Goal: Information Seeking & Learning: Learn about a topic

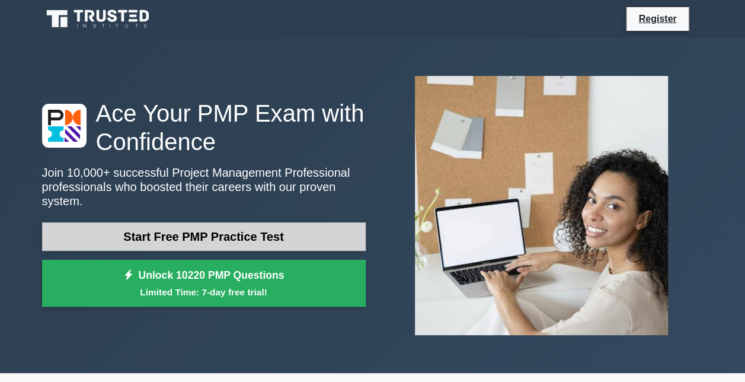
click at [227, 235] on link "Start Free PMP Practice Test" at bounding box center [204, 236] width 324 height 28
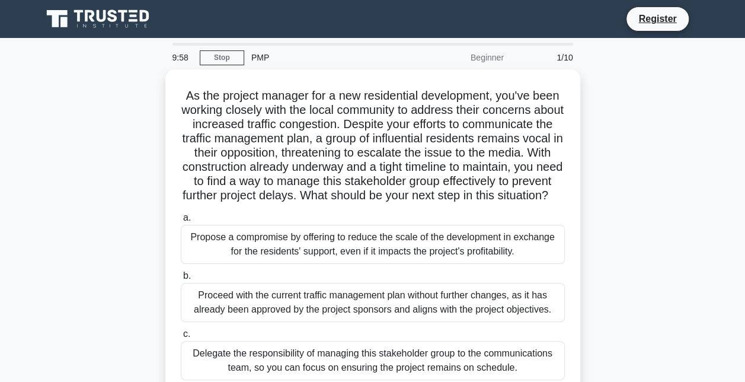
click at [56, 196] on div "As the project manager for a new residential development, you've been working c…" at bounding box center [373, 269] width 676 height 400
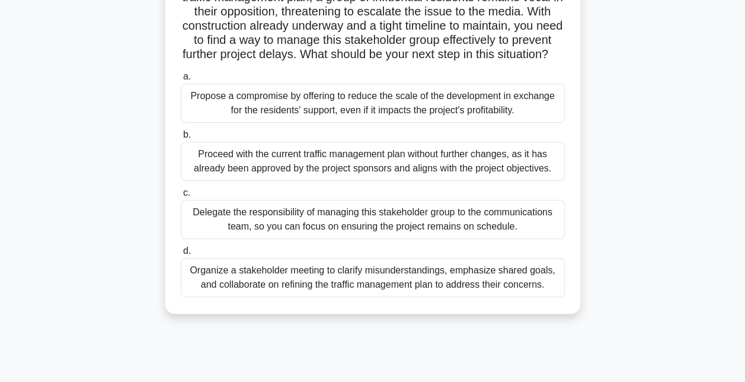
scroll to position [142, 0]
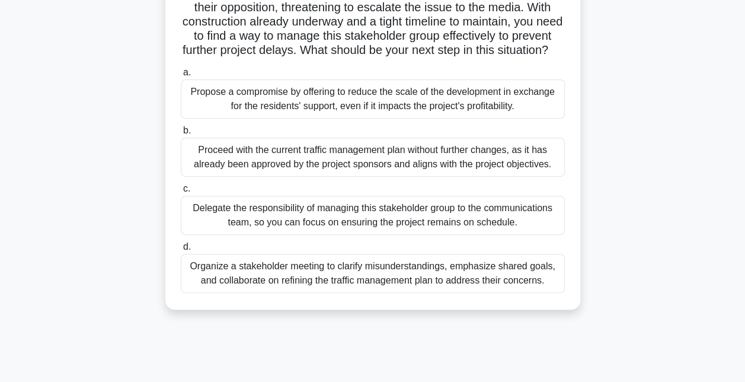
click at [380, 286] on div "Organize a stakeholder meeting to clarify misunderstandings, emphasize shared g…" at bounding box center [373, 273] width 384 height 39
click at [181, 251] on input "d. Organize a stakeholder meeting to clarify misunderstandings, emphasize share…" at bounding box center [181, 247] width 0 height 8
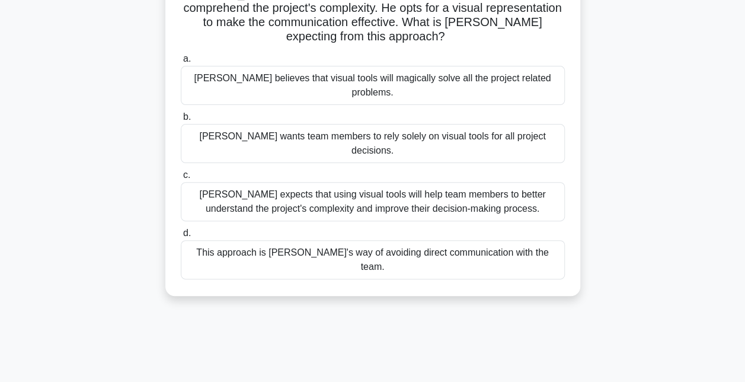
scroll to position [0, 0]
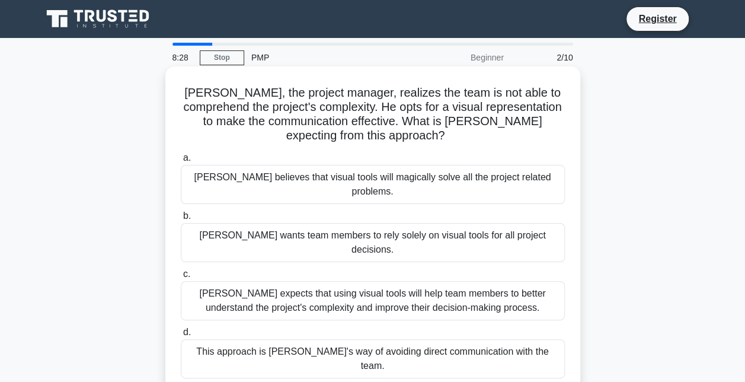
click at [336, 281] on div "John expects that using visual tools will help team members to better understan…" at bounding box center [373, 300] width 384 height 39
click at [181, 272] on input "c. John expects that using visual tools will help team members to better unders…" at bounding box center [181, 274] width 0 height 8
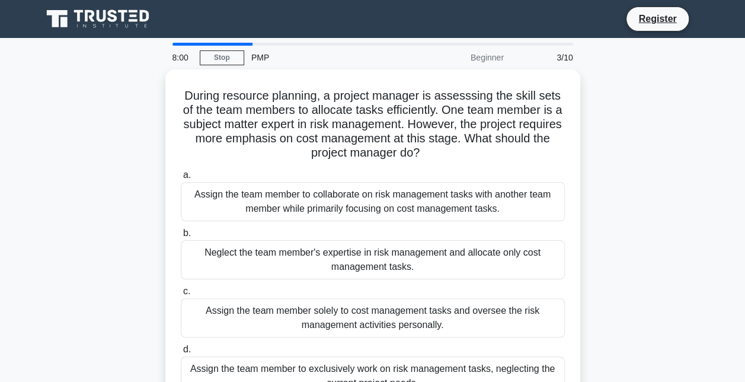
click at [103, 259] on div "During resource planning, a project manager is assesssing the skill sets of the…" at bounding box center [373, 247] width 676 height 357
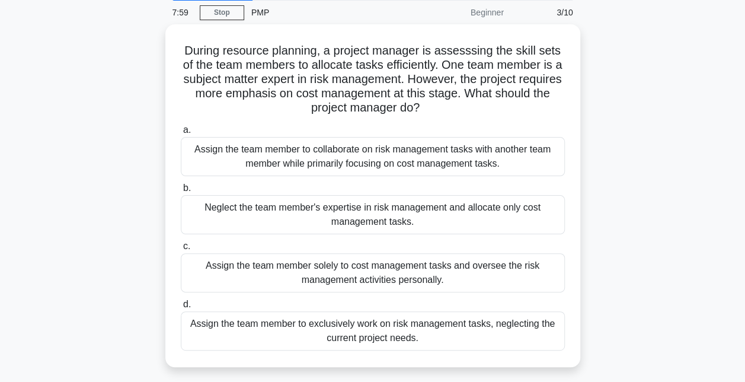
scroll to position [47, 0]
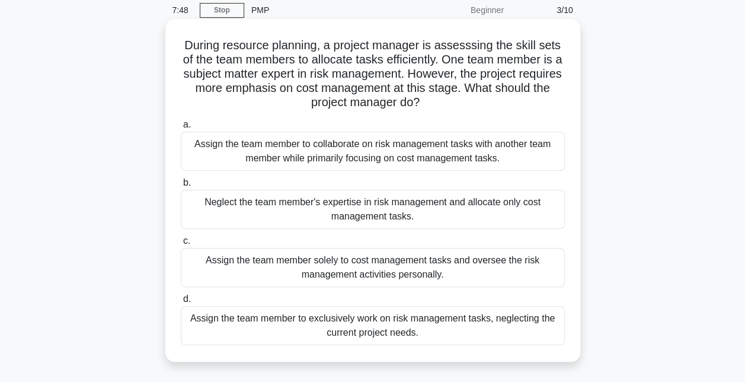
click at [363, 146] on div "Assign the team member to collaborate on risk management tasks with another tea…" at bounding box center [373, 151] width 384 height 39
click at [181, 129] on input "a. Assign the team member to collaborate on risk management tasks with another …" at bounding box center [181, 125] width 0 height 8
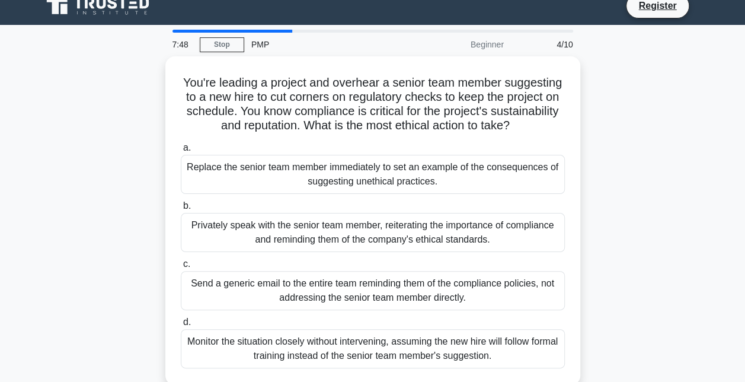
scroll to position [0, 0]
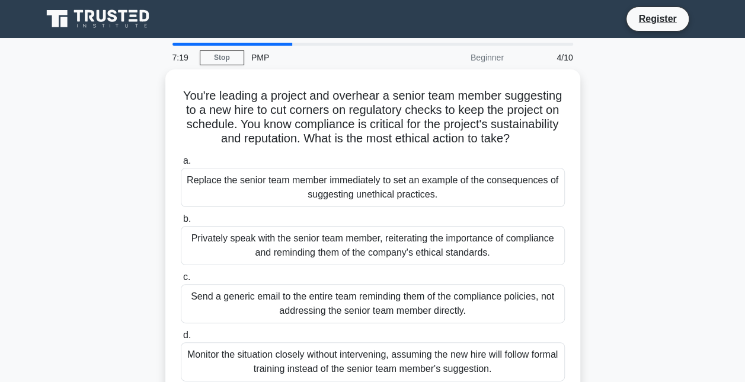
click at [43, 173] on div "You're leading a project and overhear a senior team member suggesting to a new …" at bounding box center [373, 240] width 676 height 343
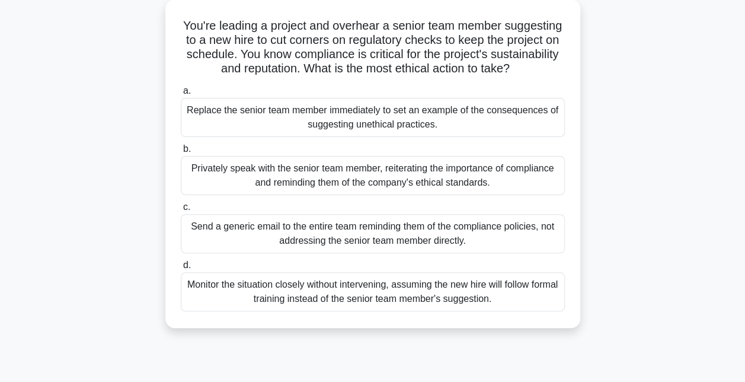
scroll to position [71, 0]
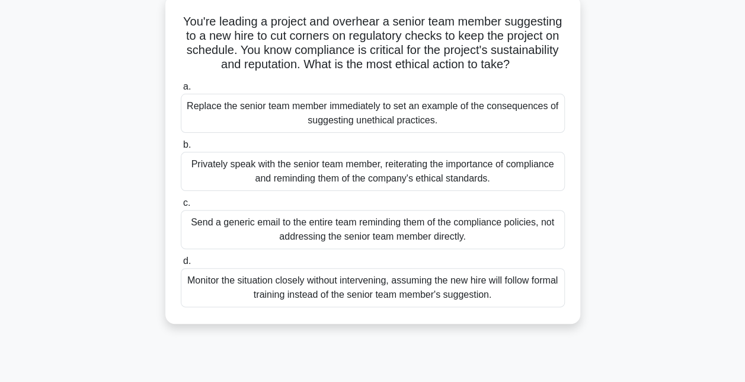
click at [349, 186] on div "Privately speak with the senior team member, reiterating the importance of comp…" at bounding box center [373, 171] width 384 height 39
click at [181, 149] on input "b. Privately speak with the senior team member, reiterating the importance of c…" at bounding box center [181, 145] width 0 height 8
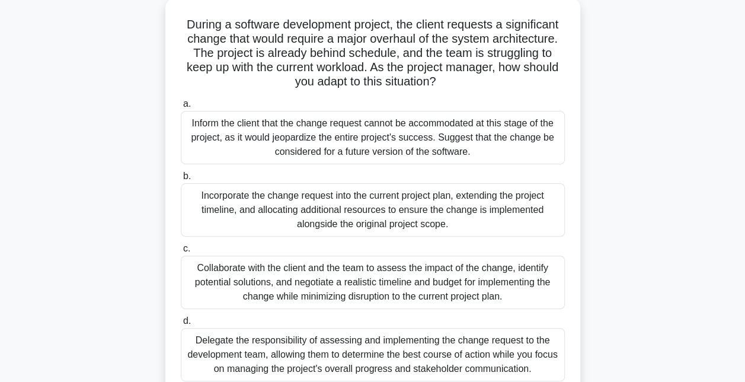
scroll to position [0, 0]
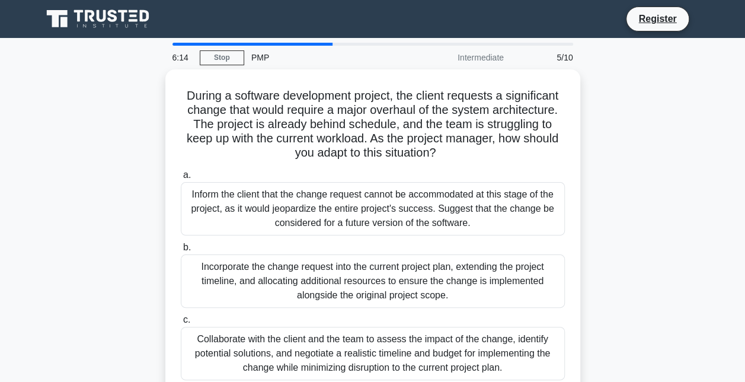
click at [7, 185] on main "6:14 Stop PMP Intermediate 5/10 During a software development project, the clie…" at bounding box center [372, 339] width 745 height 603
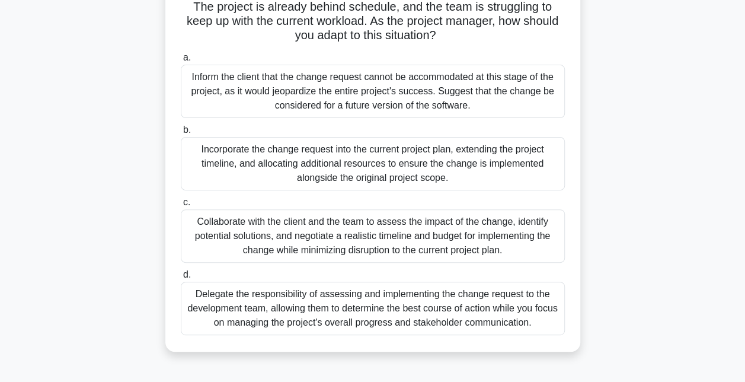
scroll to position [119, 0]
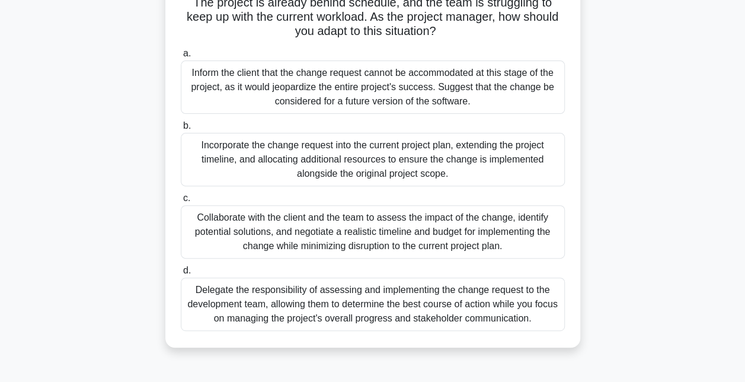
click at [325, 224] on div "Collaborate with the client and the team to assess the impact of the change, id…" at bounding box center [373, 231] width 384 height 53
click at [181, 202] on input "c. Collaborate with the client and the team to assess the impact of the change,…" at bounding box center [181, 199] width 0 height 8
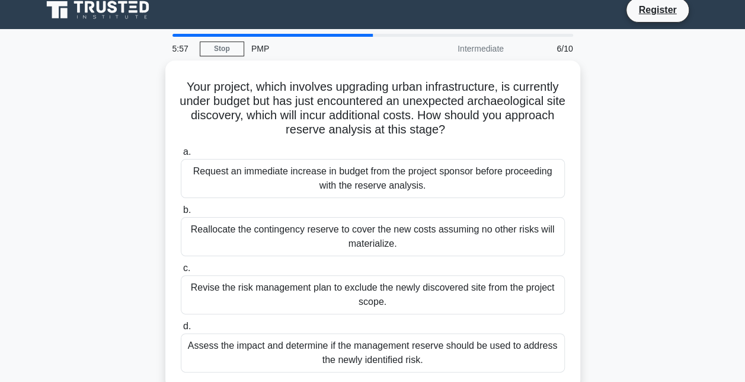
scroll to position [0, 0]
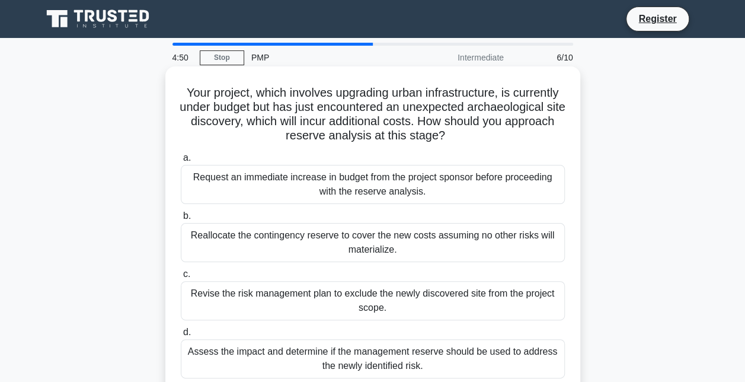
click at [395, 305] on div "Revise the risk management plan to exclude the newly discovered site from the p…" at bounding box center [373, 300] width 384 height 39
click at [181, 278] on input "c. Revise the risk management plan to exclude the newly discovered site from th…" at bounding box center [181, 274] width 0 height 8
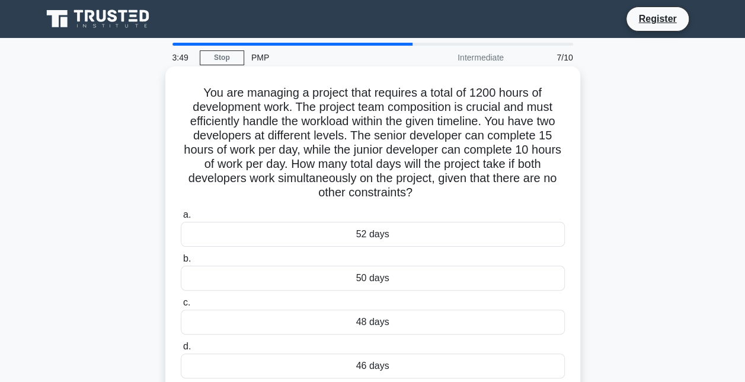
click at [373, 322] on div "48 days" at bounding box center [373, 322] width 384 height 25
click at [181, 307] on input "c. 48 days" at bounding box center [181, 303] width 0 height 8
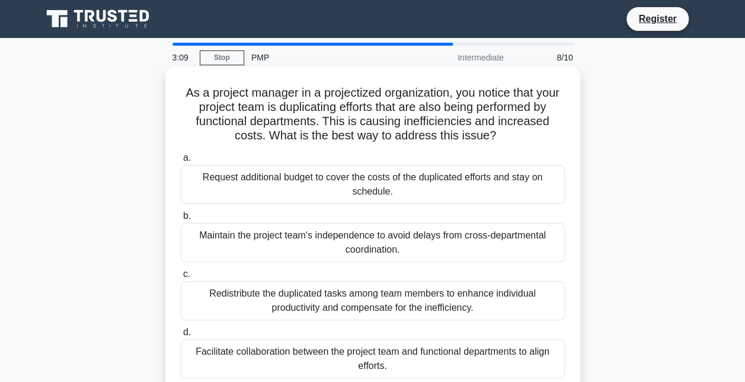
click at [386, 369] on div "Facilitate collaboration between the project team and functional departments to…" at bounding box center [373, 358] width 384 height 39
click at [181, 336] on input "d. Facilitate collaboration between the project team and functional departments…" at bounding box center [181, 333] width 0 height 8
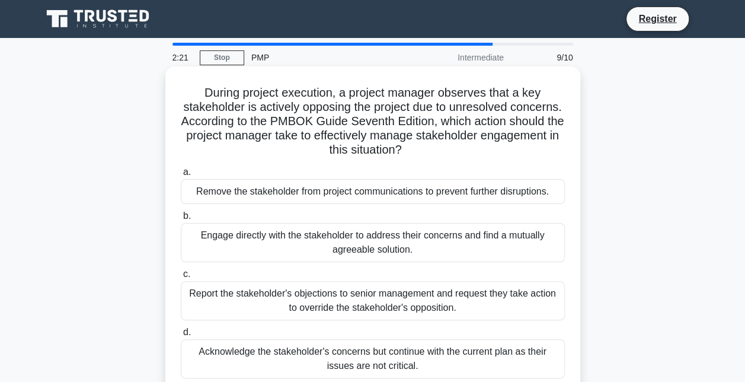
drag, startPoint x: 344, startPoint y: 226, endPoint x: 327, endPoint y: 249, distance: 28.5
click at [327, 249] on div "Engage directly with the stakeholder to address their concerns and find a mutua…" at bounding box center [373, 242] width 384 height 39
click at [181, 220] on input "b. Engage directly with the stakeholder to address their concerns and find a mu…" at bounding box center [181, 216] width 0 height 8
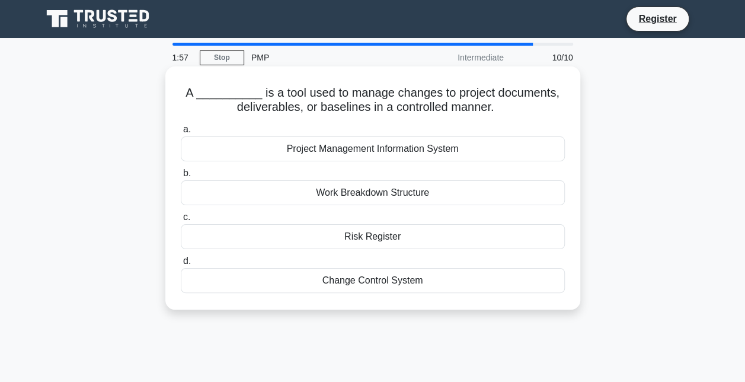
click at [372, 283] on div "Change Control System" at bounding box center [373, 280] width 384 height 25
click at [181, 265] on input "d. Change Control System" at bounding box center [181, 261] width 0 height 8
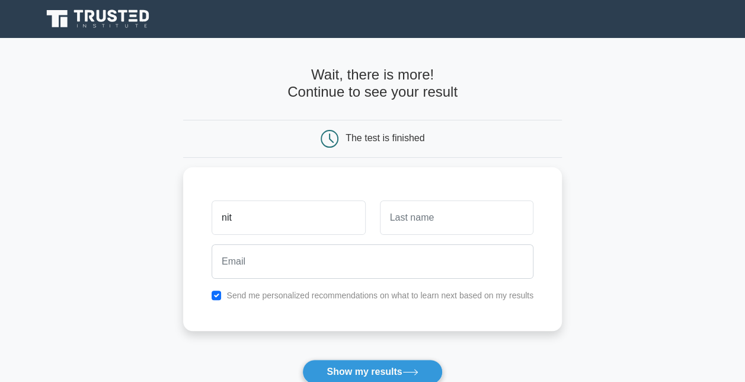
type input "Nitin"
type input "s"
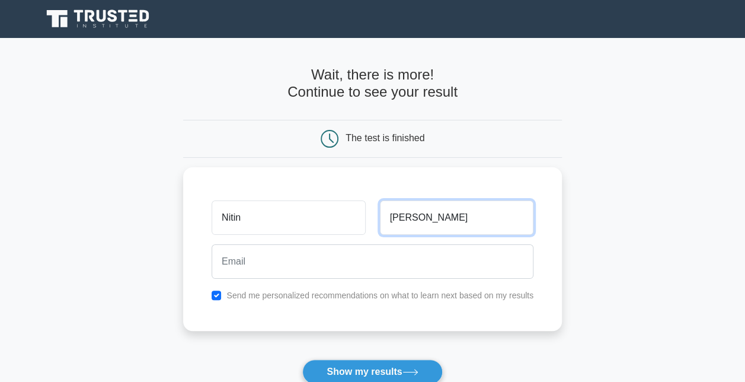
type input "Singh"
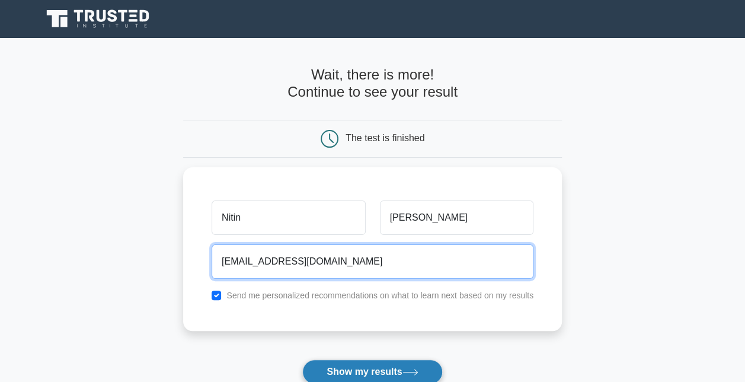
type input "ramkishan1981@yahoo.co.in"
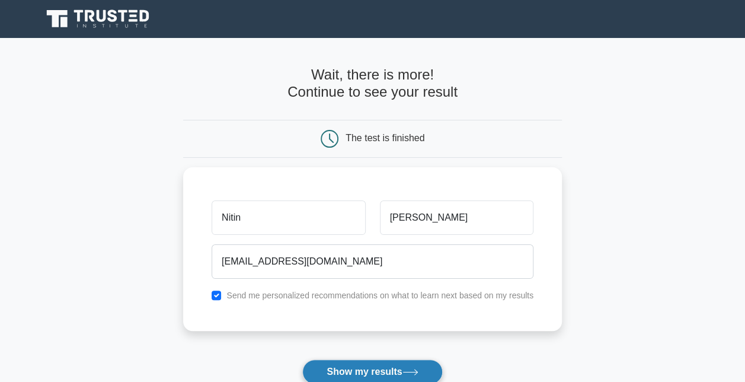
click at [392, 372] on button "Show my results" at bounding box center [372, 371] width 140 height 25
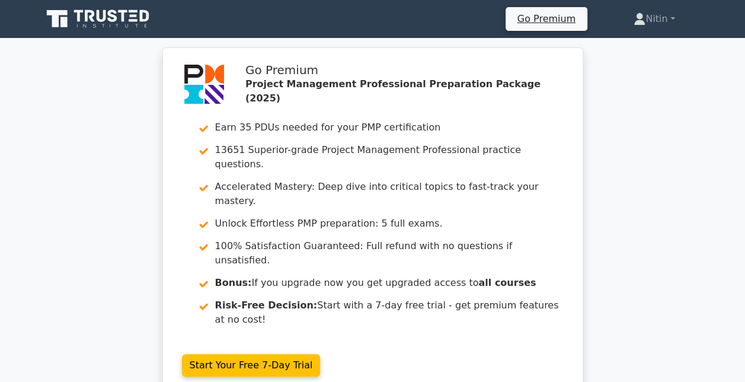
click at [626, 206] on div "Go Premium Project Management Professional Preparation Package (2025) Earn 35 P…" at bounding box center [372, 228] width 745 height 363
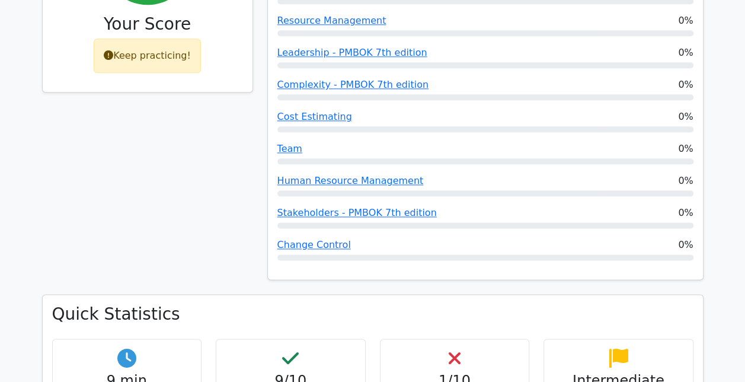
scroll to position [761, 0]
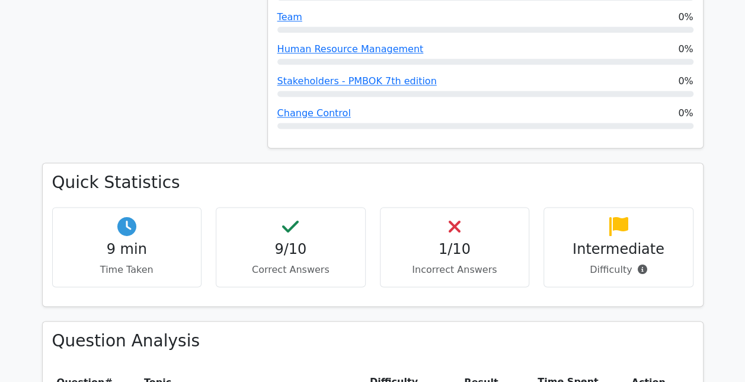
drag, startPoint x: 82, startPoint y: 146, endPoint x: 15, endPoint y: 158, distance: 68.1
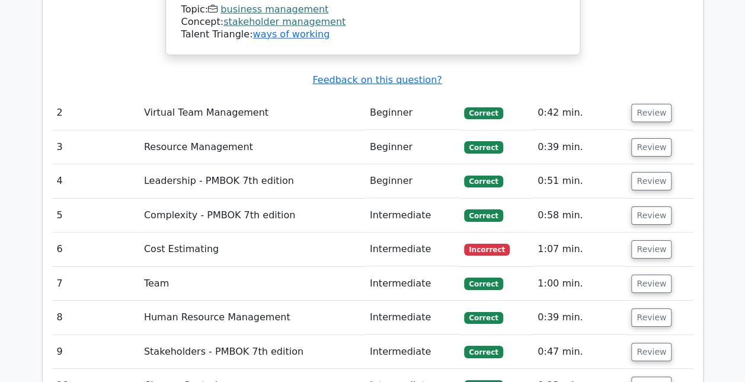
scroll to position [1947, 0]
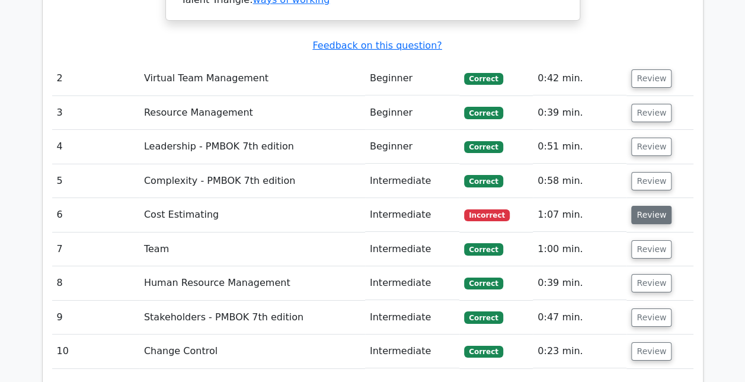
click at [646, 206] on button "Review" at bounding box center [652, 215] width 40 height 18
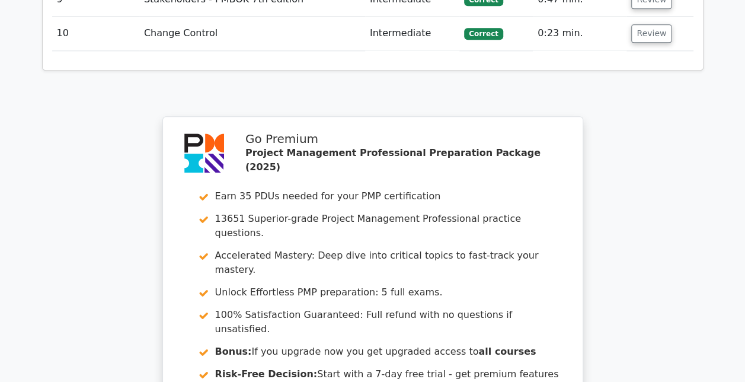
scroll to position [2926, 0]
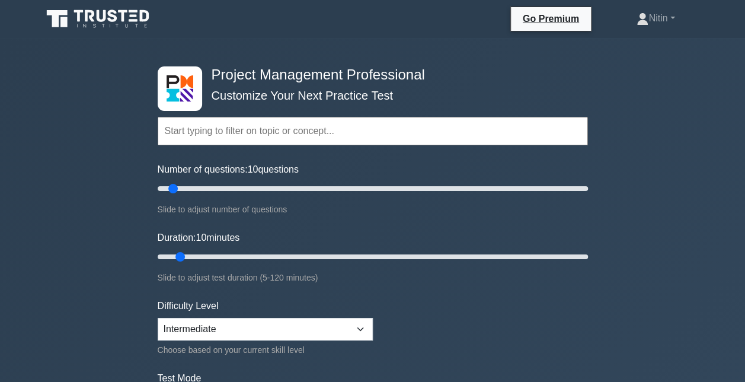
click at [468, 285] on form "Topics Scope Management Time Management Cost Management Quality Management Risk…" at bounding box center [373, 264] width 431 height 367
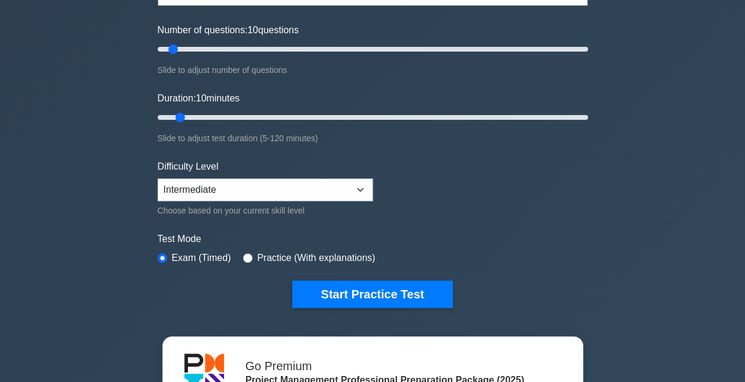
scroll to position [142, 0]
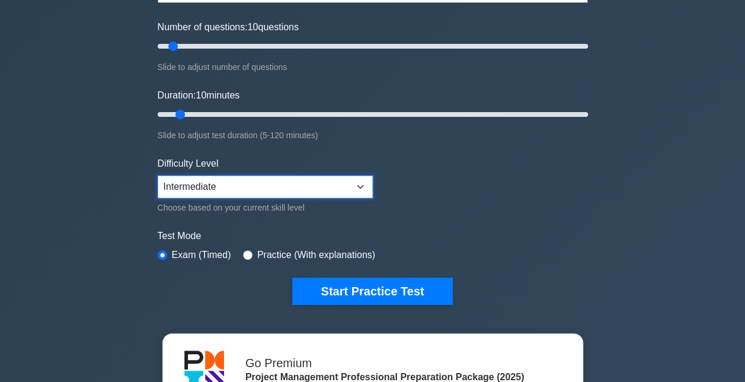
click at [240, 181] on select "Beginner Intermediate Expert" at bounding box center [265, 187] width 215 height 23
select select "expert"
click at [158, 176] on select "Beginner Intermediate Expert" at bounding box center [265, 187] width 215 height 23
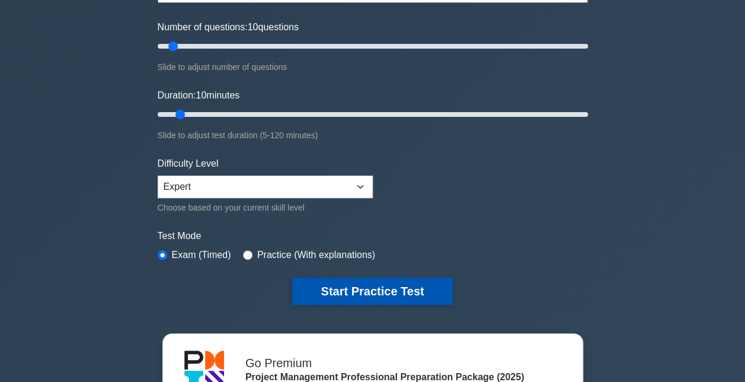
click at [377, 291] on button "Start Practice Test" at bounding box center [372, 291] width 160 height 27
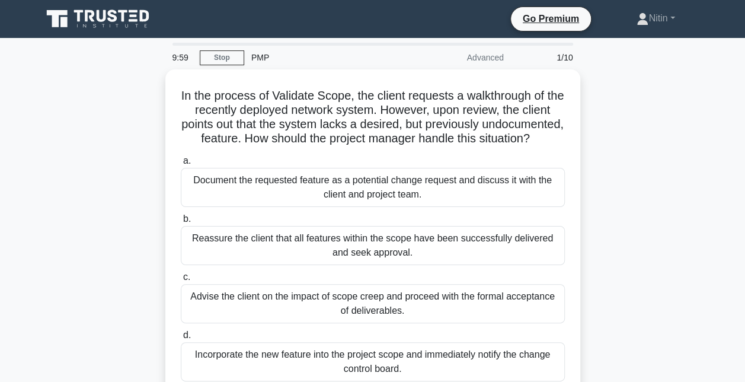
click at [638, 146] on div "In the process of Validate Scope, the client requests a walkthrough of the rece…" at bounding box center [373, 240] width 676 height 343
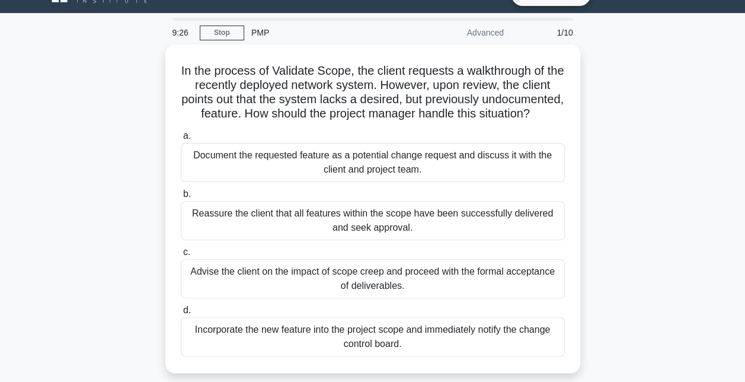
scroll to position [24, 0]
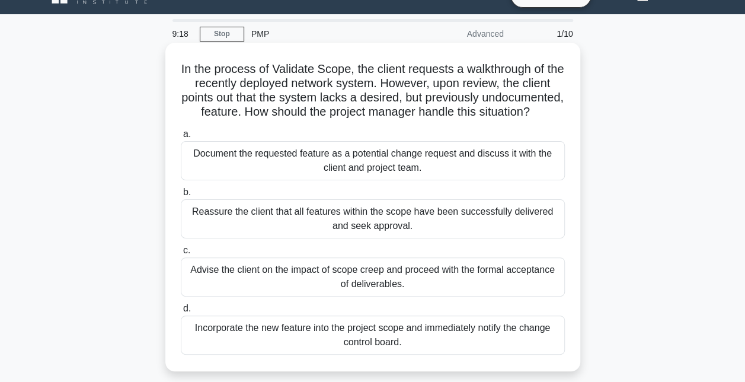
click at [397, 179] on div "Document the requested feature as a potential change request and discuss it wit…" at bounding box center [373, 160] width 384 height 39
click at [181, 138] on input "a. Document the requested feature as a potential change request and discuss it …" at bounding box center [181, 134] width 0 height 8
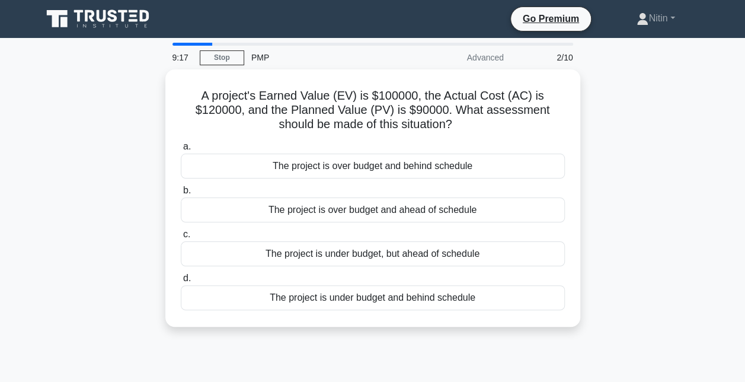
scroll to position [0, 0]
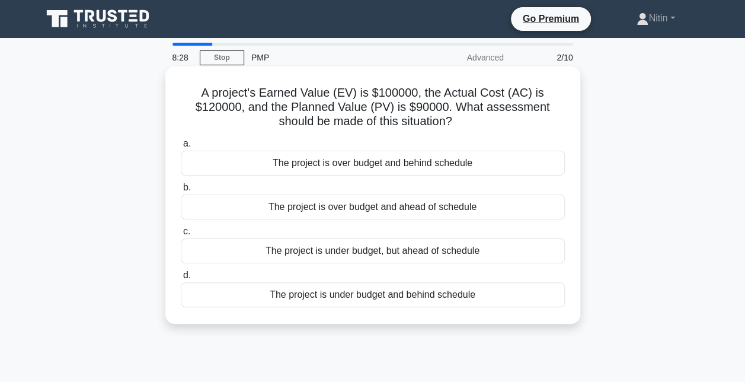
click at [431, 203] on div "The project is over budget and ahead of schedule" at bounding box center [373, 207] width 384 height 25
click at [181, 192] on input "b. The project is over budget and ahead of schedule" at bounding box center [181, 188] width 0 height 8
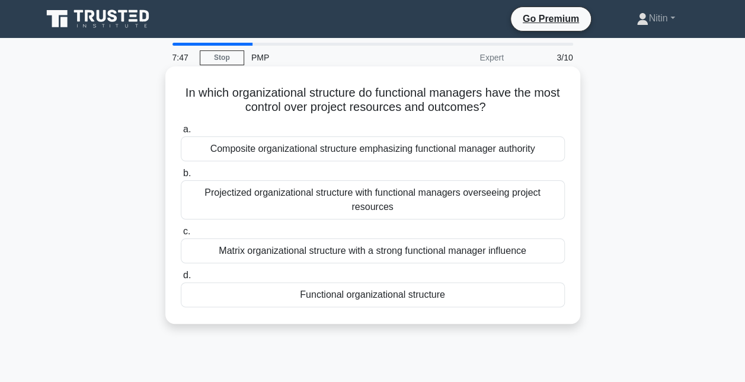
drag, startPoint x: 655, startPoint y: 209, endPoint x: 460, endPoint y: 200, distance: 195.3
click at [460, 200] on div "In which organizational structure do functional managers have the most control …" at bounding box center [373, 205] width 676 height 272
click at [460, 200] on div "Projectized organizational structure with functional managers overseeing projec…" at bounding box center [373, 199] width 384 height 39
click at [181, 177] on input "b. Projectized organizational structure with functional managers overseeing pro…" at bounding box center [181, 174] width 0 height 8
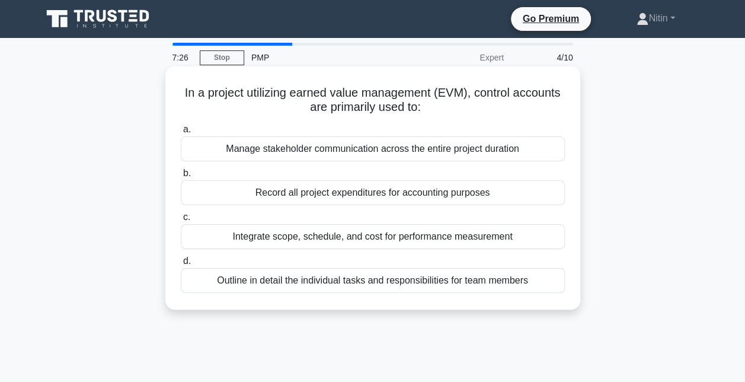
click at [362, 279] on div "Outline in detail the individual tasks and responsibilities for team members" at bounding box center [373, 280] width 384 height 25
click at [181, 265] on input "d. Outline in detail the individual tasks and responsibilities for team members" at bounding box center [181, 261] width 0 height 8
